Goal: Transaction & Acquisition: Book appointment/travel/reservation

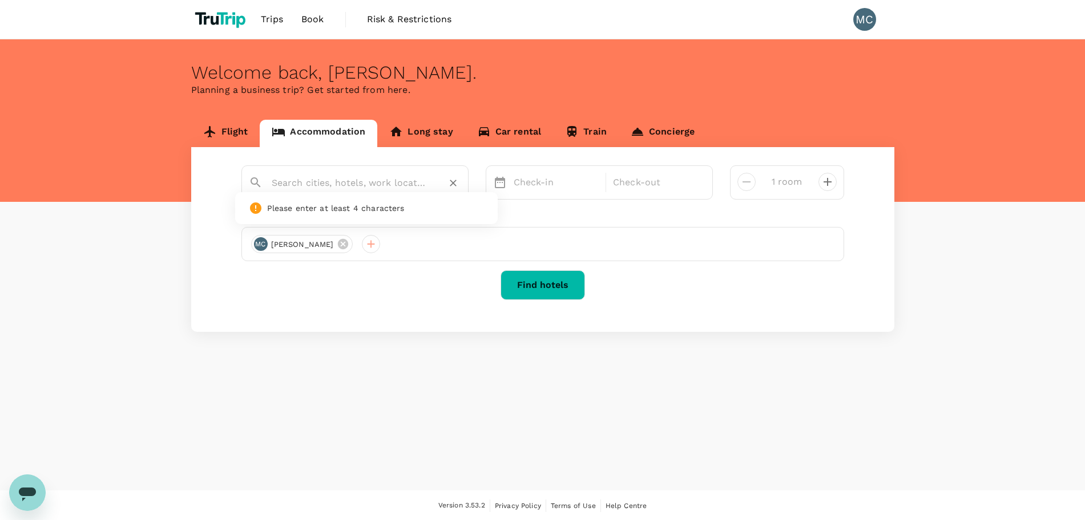
click at [313, 191] on input "text" at bounding box center [351, 183] width 158 height 18
paste input "Mantra Tonsley Adelaide"
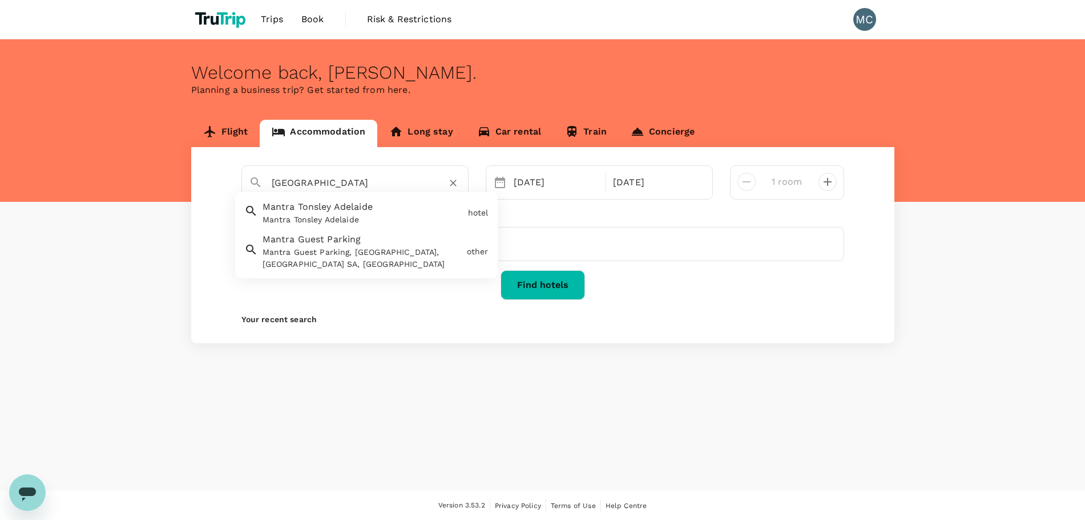
click at [334, 223] on div "Mantra Tonsley Adelaide" at bounding box center [363, 220] width 201 height 12
type input "Mantra Tonsley Adelaide"
click at [528, 182] on div "15 Nov" at bounding box center [556, 182] width 95 height 23
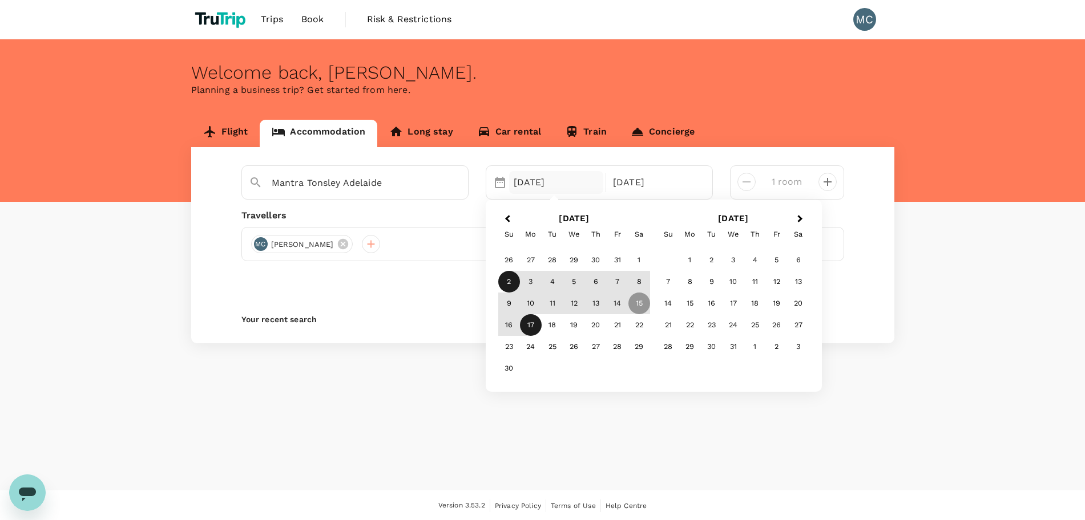
click at [510, 282] on div "2" at bounding box center [509, 282] width 22 height 22
click at [594, 308] on div "13" at bounding box center [596, 304] width 22 height 22
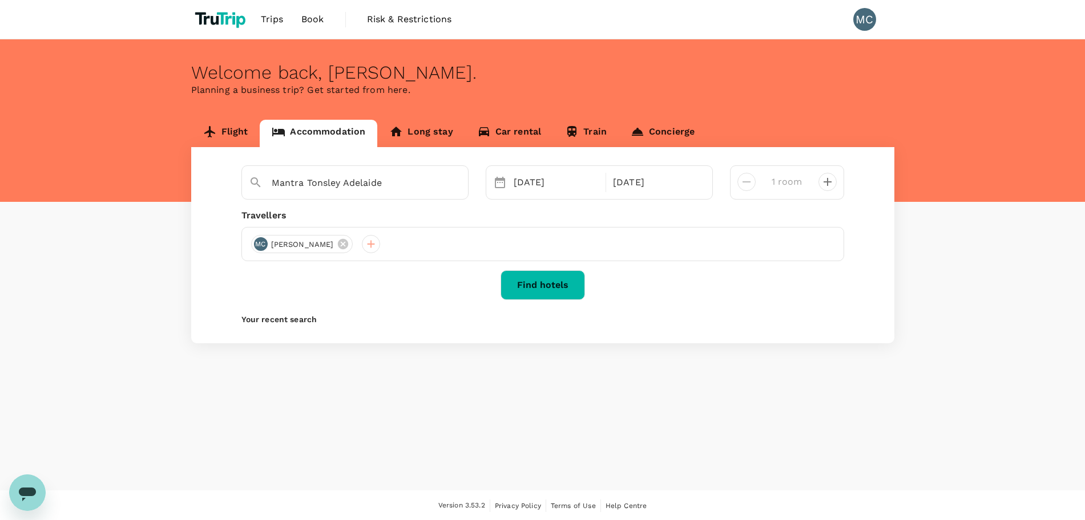
click at [533, 285] on button "Find hotels" at bounding box center [542, 286] width 84 height 30
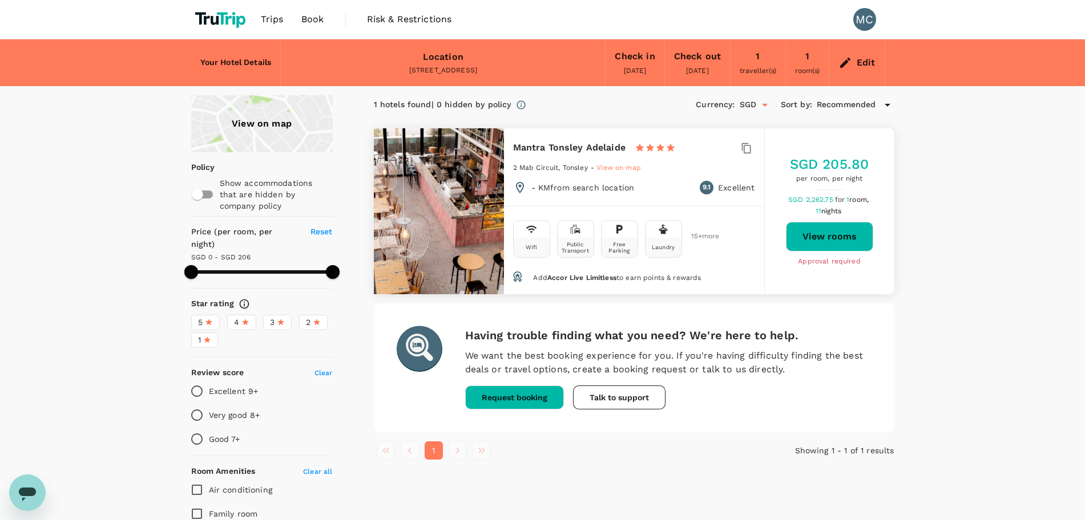
click at [754, 111] on input "SGD" at bounding box center [748, 104] width 17 height 19
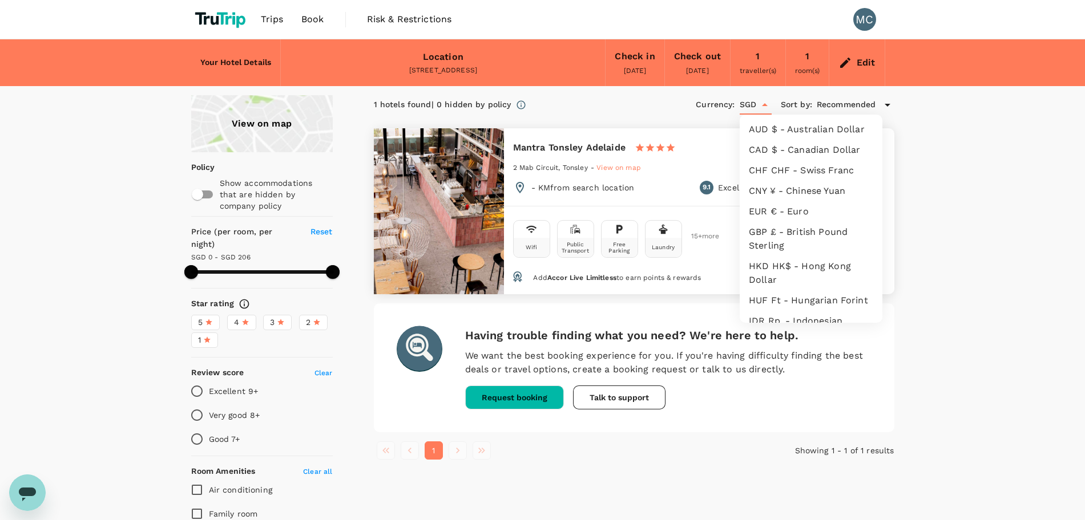
scroll to position [248, 0]
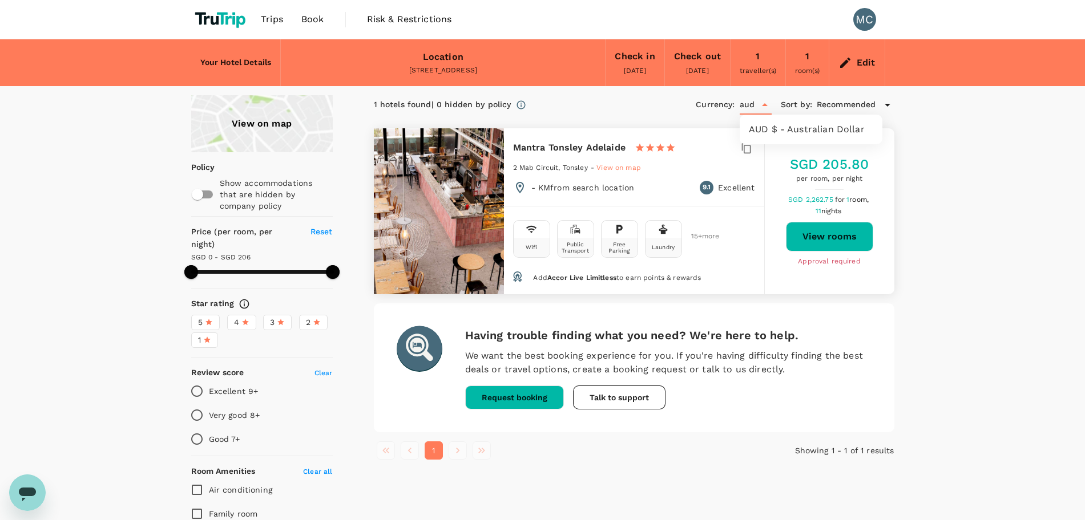
click at [760, 135] on li "AUD $ - Australian Dollar" at bounding box center [811, 129] width 143 height 21
type input "AUD"
click at [839, 233] on button "View rooms" at bounding box center [829, 237] width 87 height 30
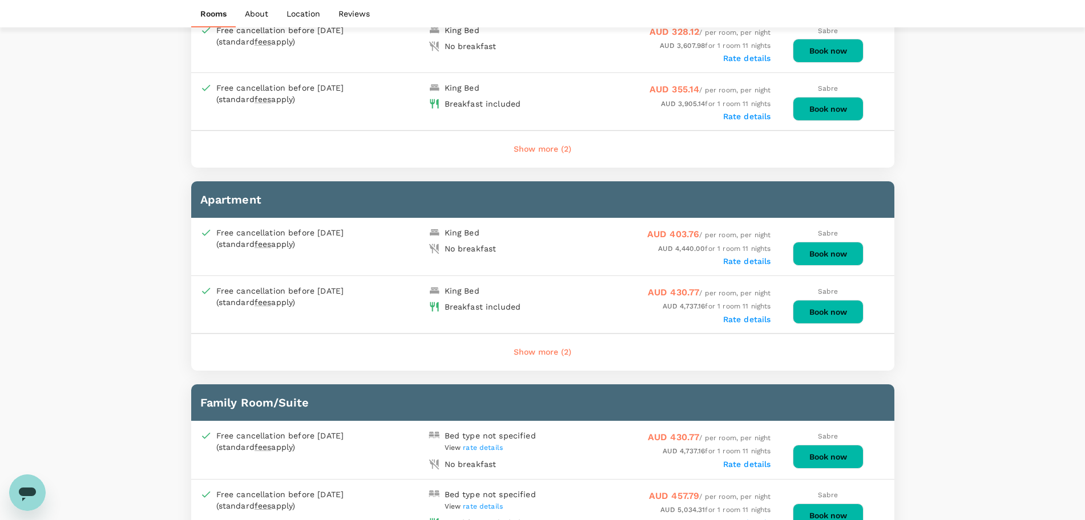
scroll to position [1224, 0]
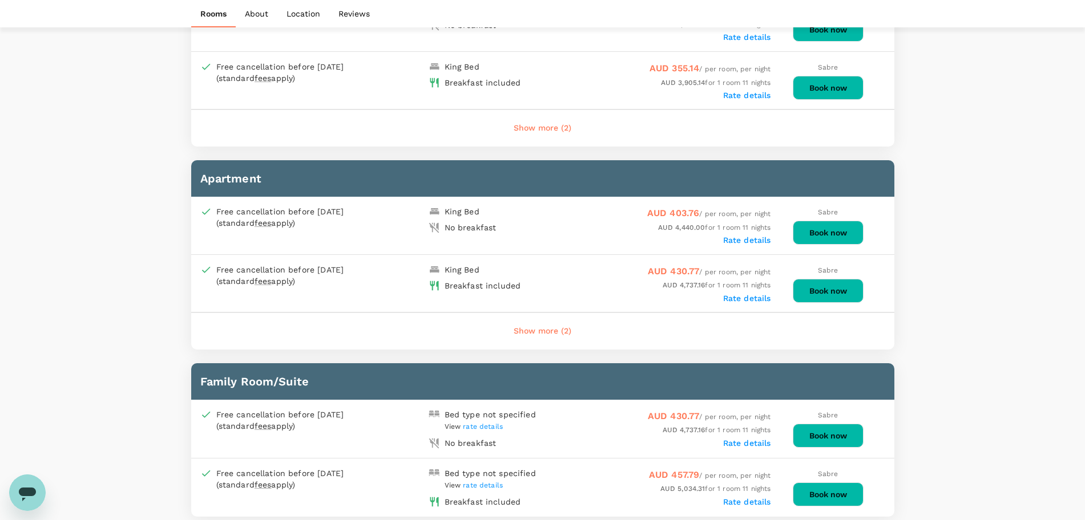
click at [743, 300] on label "Rate details" at bounding box center [747, 298] width 48 height 9
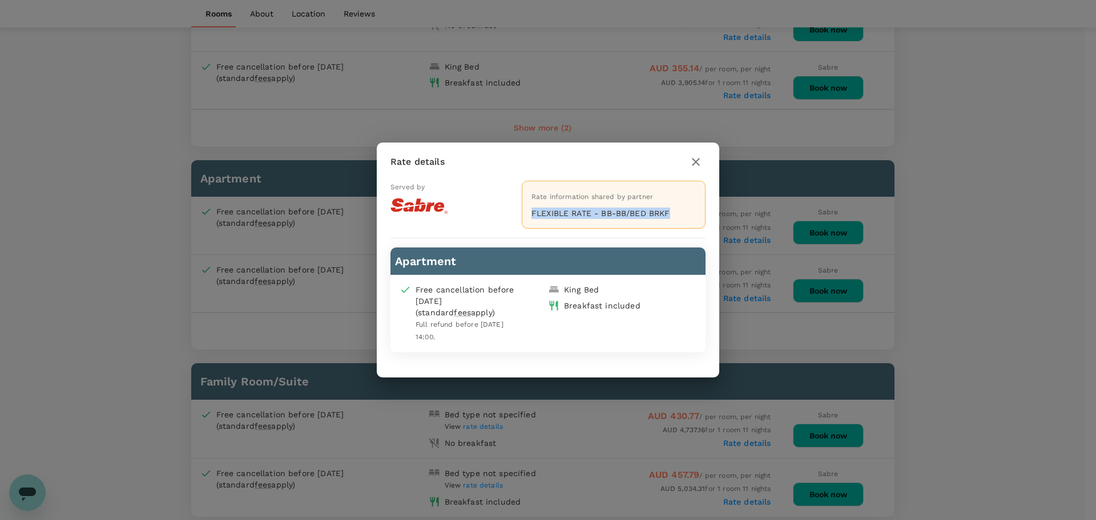
drag, startPoint x: 675, startPoint y: 214, endPoint x: 522, endPoint y: 213, distance: 152.9
click at [522, 213] on div "Rate information shared by partner FLEXIBLE RATE - BB-BB/BED BRKF" at bounding box center [614, 205] width 184 height 48
copy p "FLEXIBLE RATE - BB-BB/BED BRKF"
click at [691, 164] on icon "button" at bounding box center [696, 162] width 14 height 14
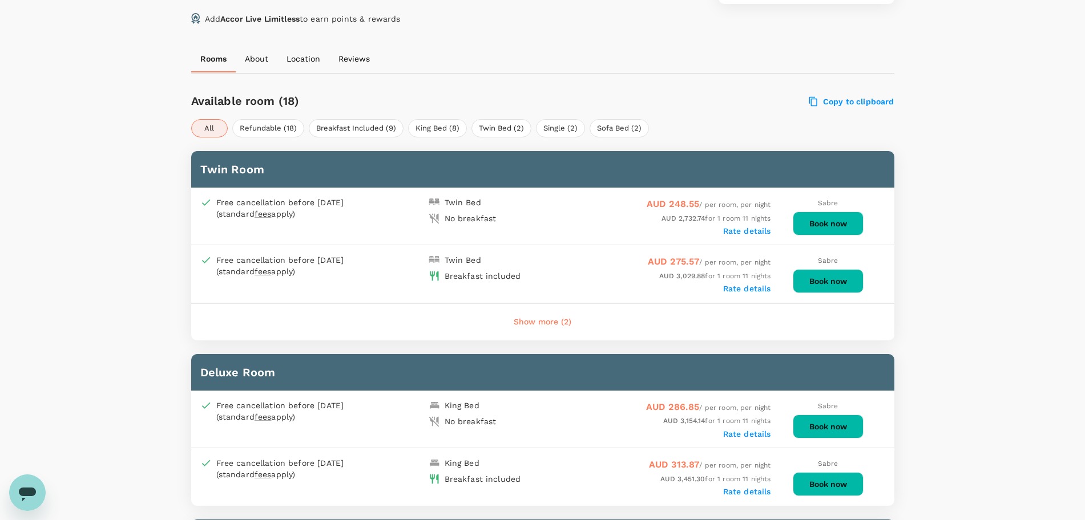
scroll to position [498, 0]
